Goal: Task Accomplishment & Management: Use online tool/utility

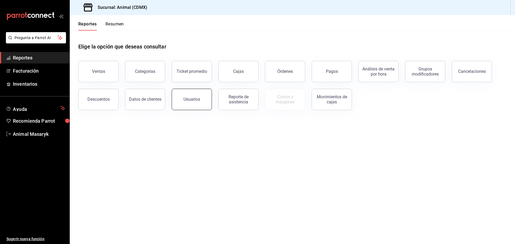
click at [182, 104] on button "Usuarios" at bounding box center [192, 99] width 40 height 21
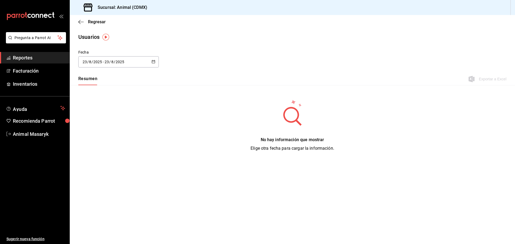
click at [152, 61] on \(Stroke\) "button" at bounding box center [153, 61] width 3 height 3
click at [100, 141] on li "Rango de fechas" at bounding box center [103, 139] width 51 height 12
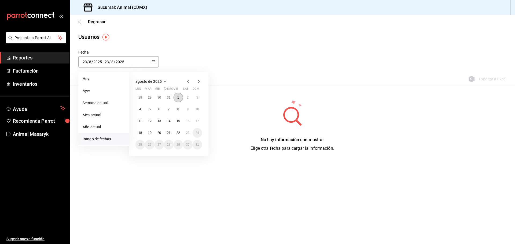
click at [181, 96] on button "1" at bounding box center [178, 98] width 9 height 10
click at [187, 134] on abbr "23" at bounding box center [187, 133] width 3 height 4
type input "[DATE]"
type input "1"
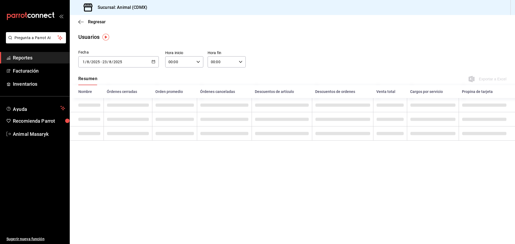
click at [199, 61] on icon "button" at bounding box center [198, 62] width 4 height 4
click at [174, 87] on span "05" at bounding box center [174, 86] width 10 height 4
type input "05:00"
click at [257, 76] on div at bounding box center [257, 122] width 515 height 244
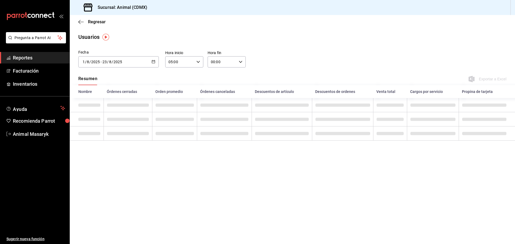
click at [240, 62] on icon "button" at bounding box center [241, 62] width 4 height 4
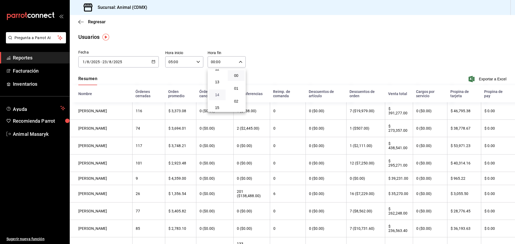
scroll to position [134, 0]
click at [215, 82] on span "11" at bounding box center [217, 83] width 10 height 4
click at [217, 105] on span "23" at bounding box center [217, 106] width 10 height 4
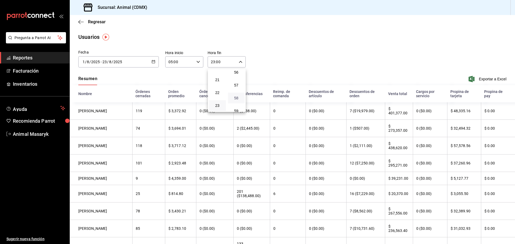
click at [236, 98] on span "58" at bounding box center [236, 98] width 10 height 4
type input "23:58"
click at [288, 56] on div at bounding box center [257, 122] width 515 height 244
click at [481, 77] on span "Exportar a Excel" at bounding box center [488, 79] width 37 height 6
